Goal: Task Accomplishment & Management: Manage account settings

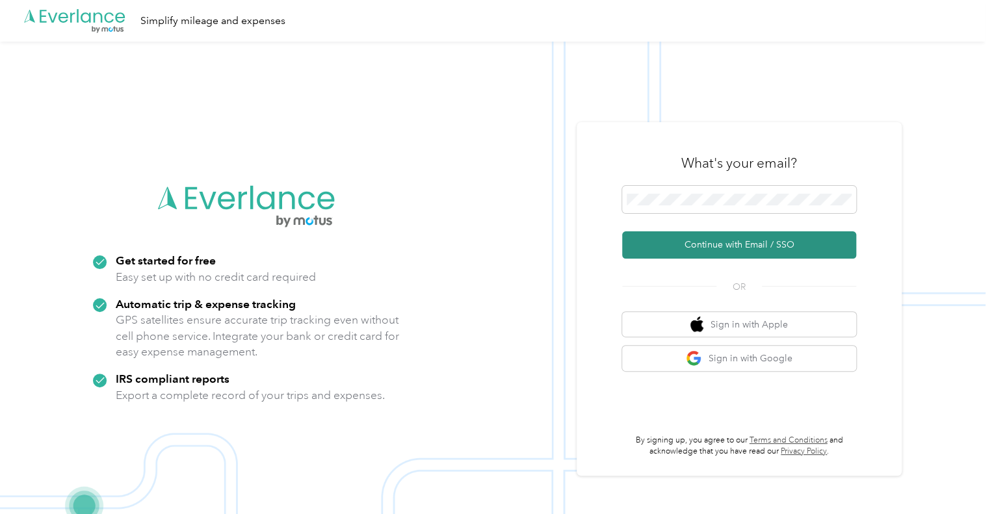
click at [714, 250] on button "Continue with Email / SSO" at bounding box center [739, 244] width 234 height 27
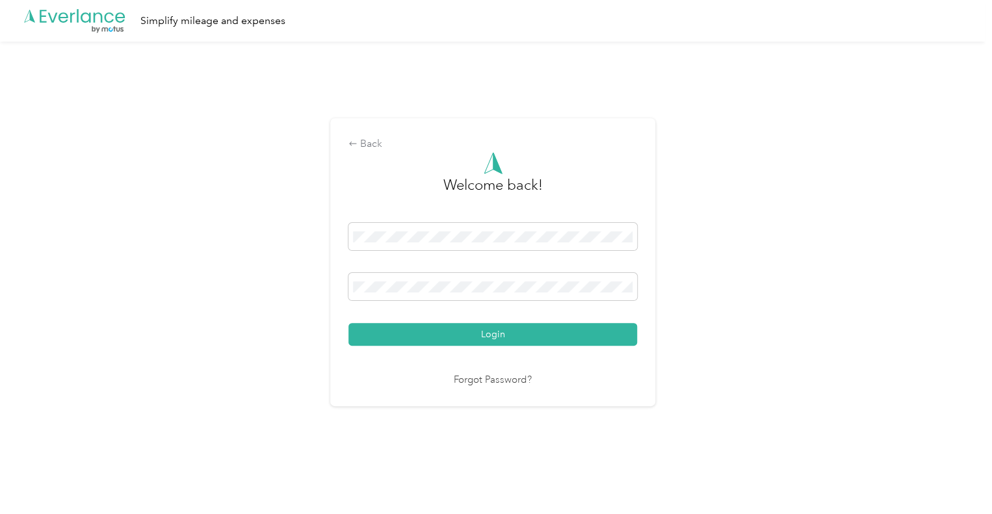
click at [509, 340] on button "Login" at bounding box center [492, 334] width 289 height 23
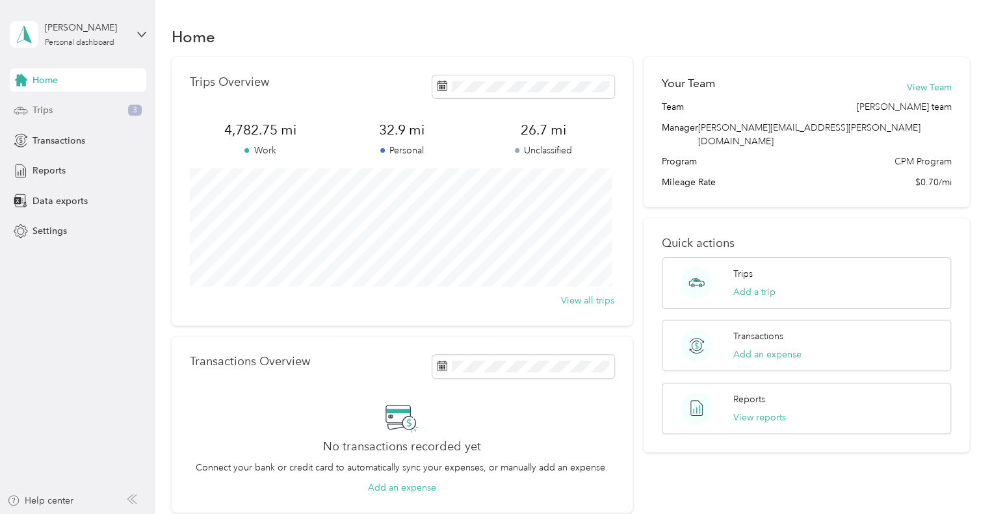
click at [53, 112] on div "Trips 3" at bounding box center [78, 110] width 137 height 23
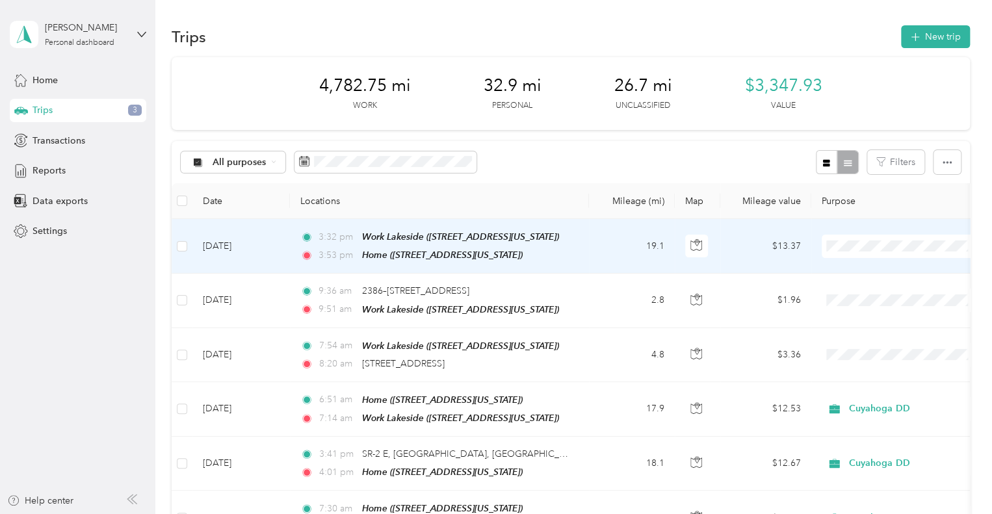
click at [921, 268] on span "Cuyahoga DD" at bounding box center [914, 270] width 120 height 14
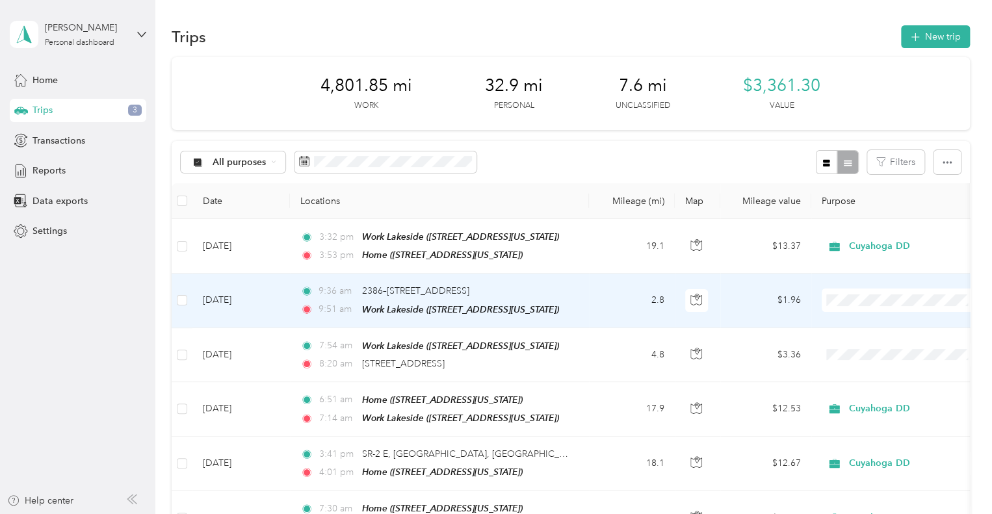
click at [892, 314] on li "Cuyahoga DD" at bounding box center [902, 318] width 161 height 23
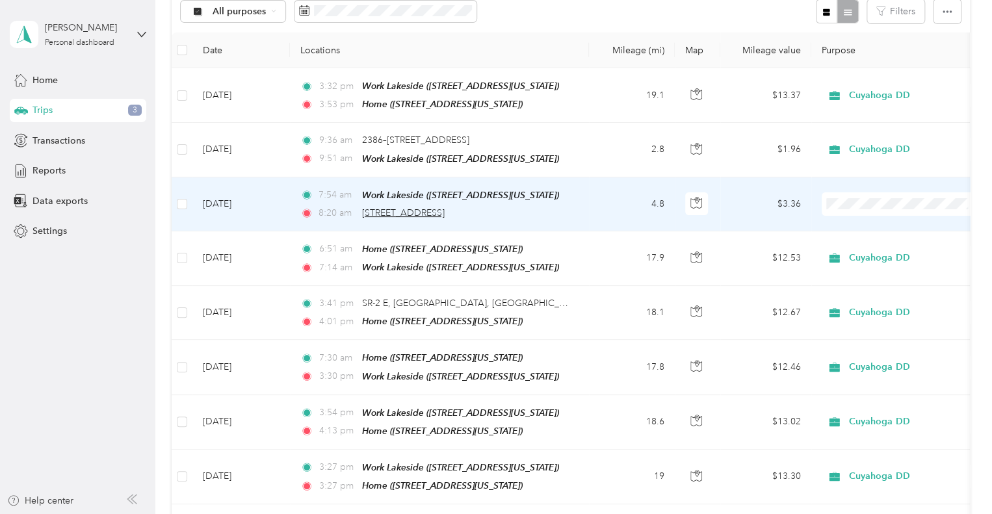
scroll to position [130, 0]
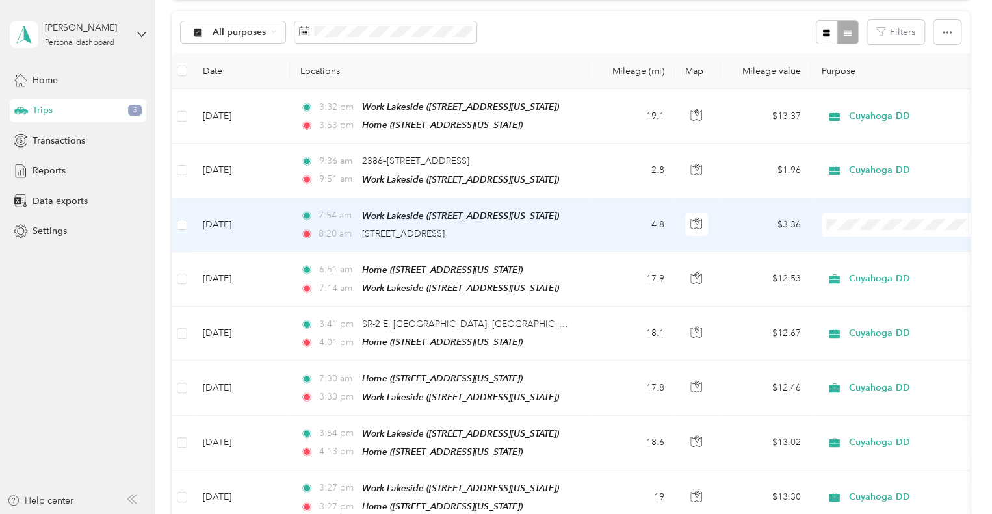
click at [905, 244] on span "Cuyahoga DD" at bounding box center [914, 246] width 120 height 14
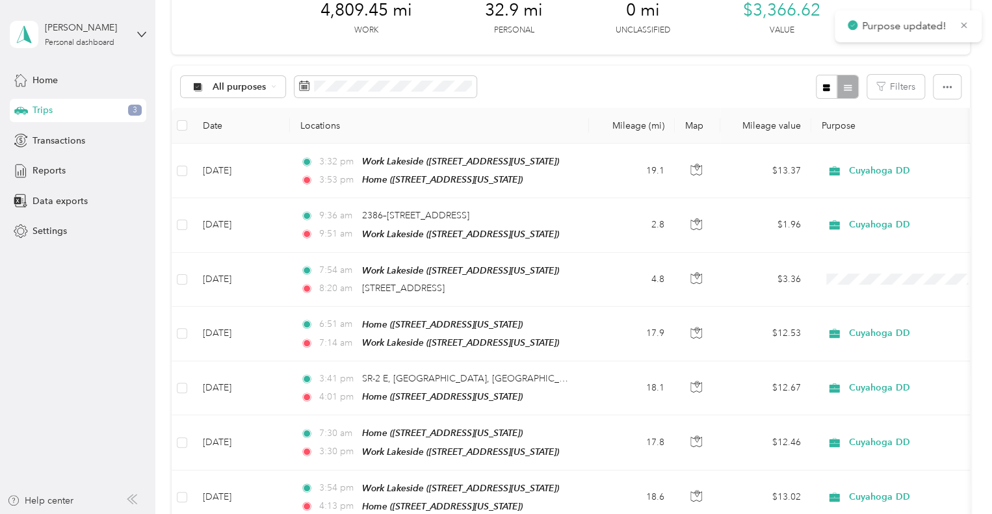
scroll to position [0, 0]
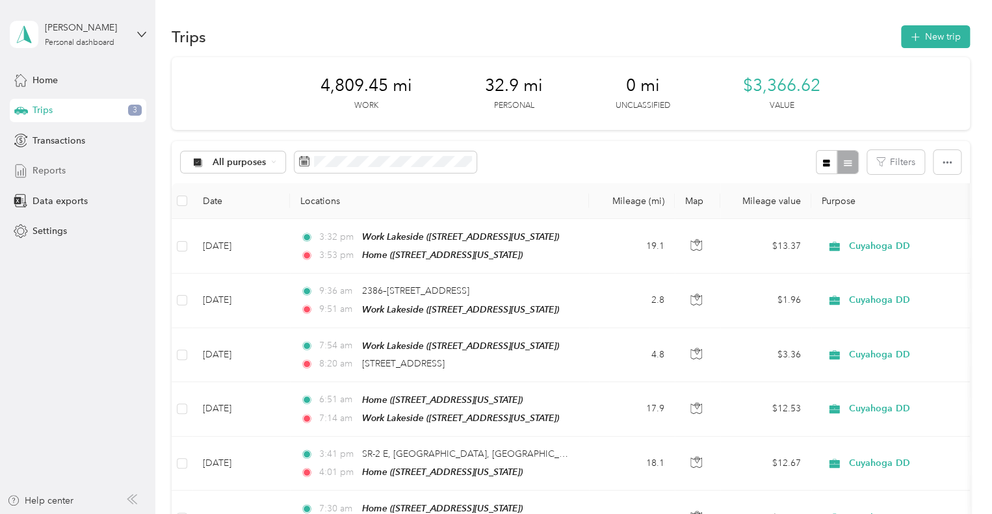
click at [46, 170] on span "Reports" at bounding box center [49, 171] width 33 height 14
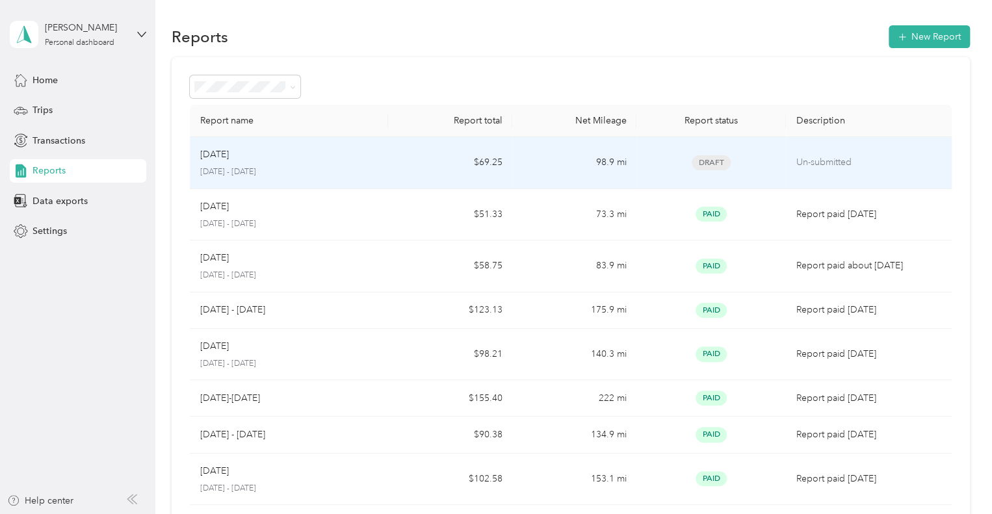
click at [393, 171] on td "$69.25" at bounding box center [450, 163] width 124 height 52
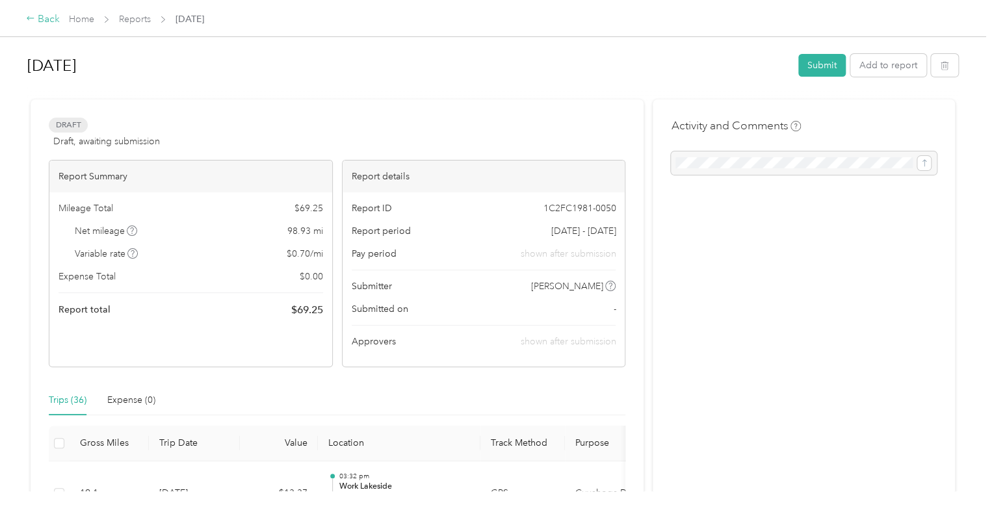
click at [49, 23] on div "Back" at bounding box center [43, 20] width 34 height 16
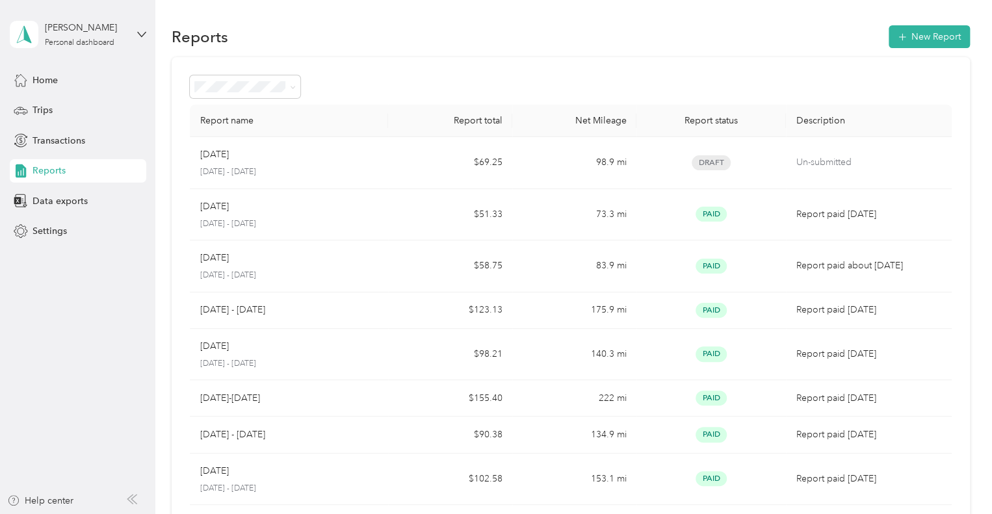
click at [80, 173] on div "Reports" at bounding box center [78, 170] width 137 height 23
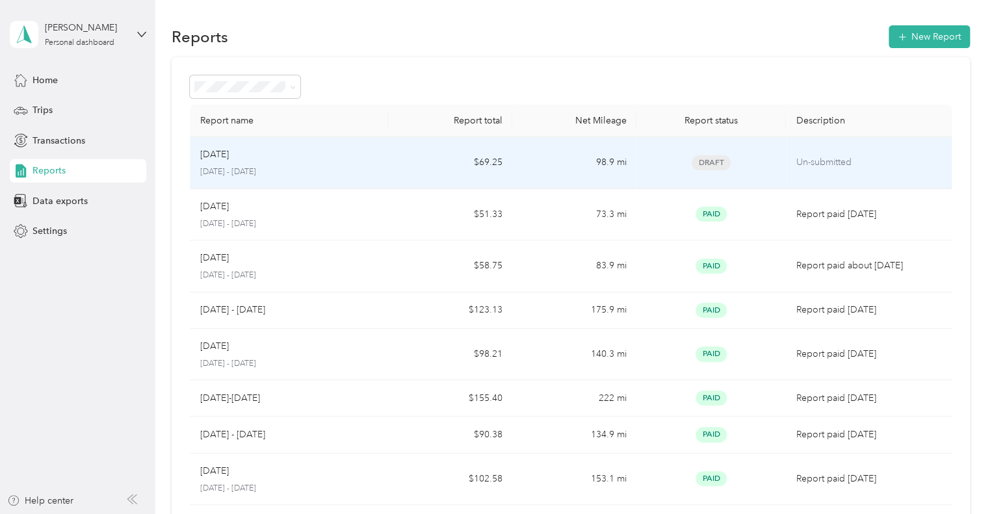
click at [832, 168] on p "Un-submitted" at bounding box center [868, 162] width 145 height 14
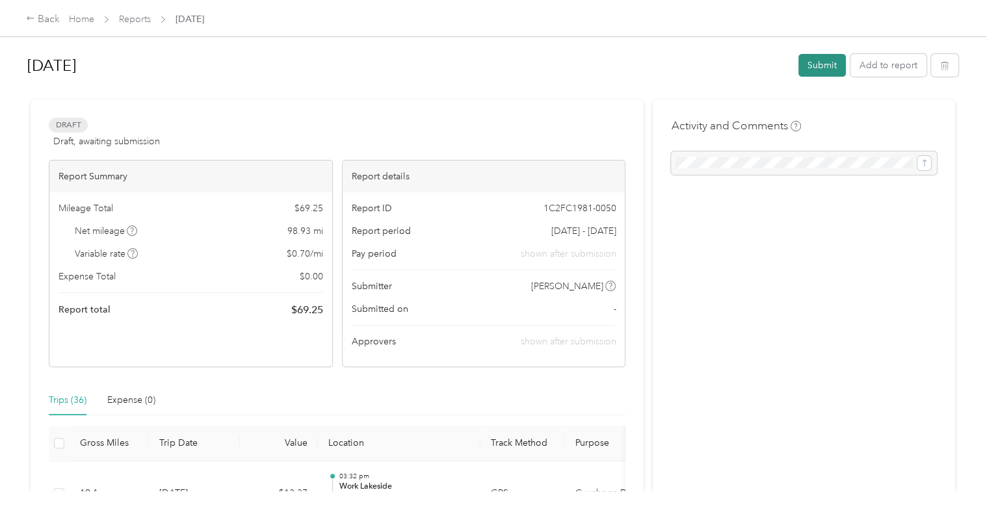
click at [803, 71] on button "Submit" at bounding box center [821, 65] width 47 height 23
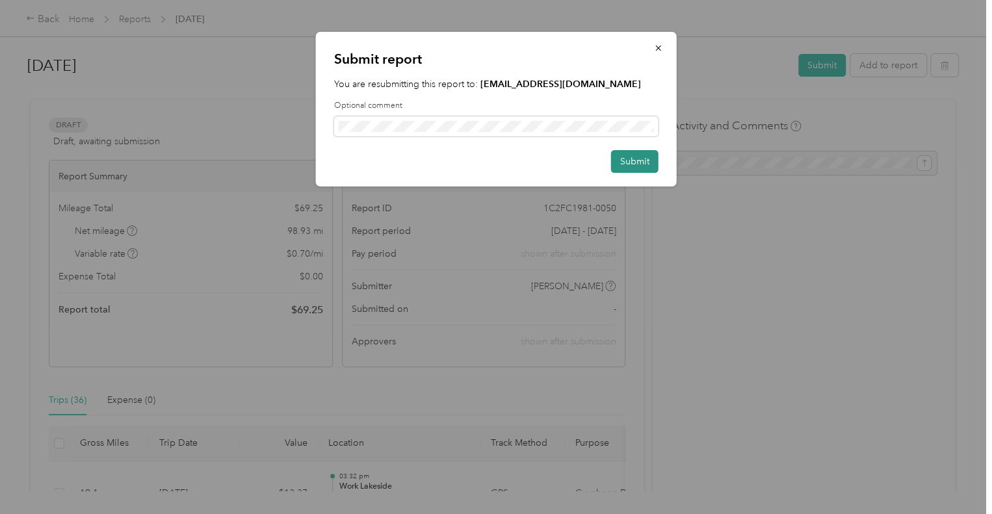
click at [641, 165] on button "Submit" at bounding box center [634, 161] width 47 height 23
